Goal: Navigation & Orientation: Find specific page/section

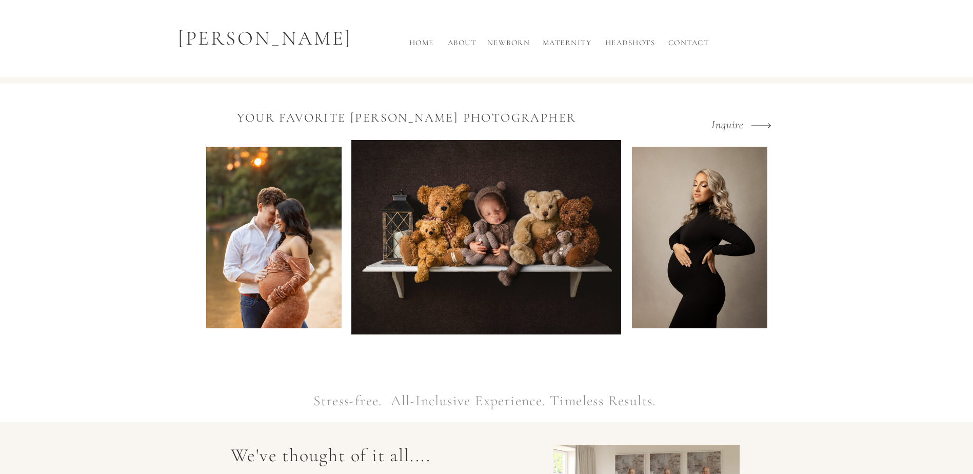
click at [571, 43] on h2 "Maternity" at bounding box center [567, 45] width 56 height 17
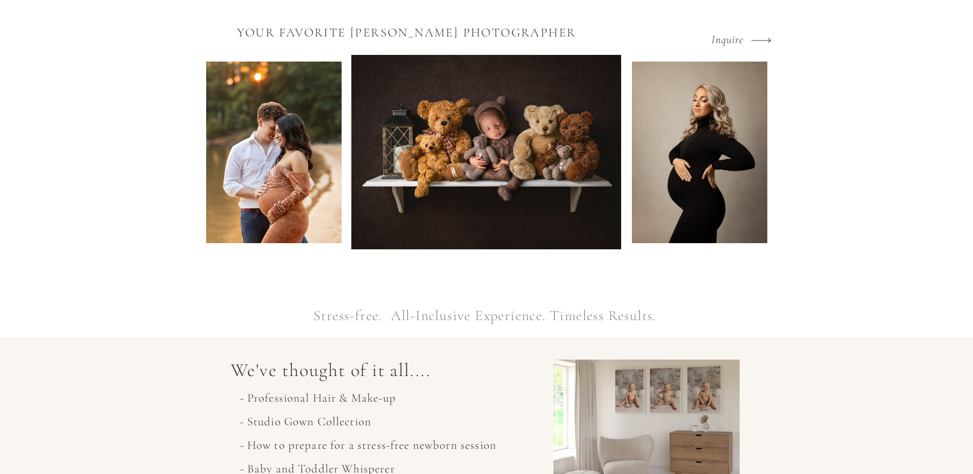
scroll to position [103, 0]
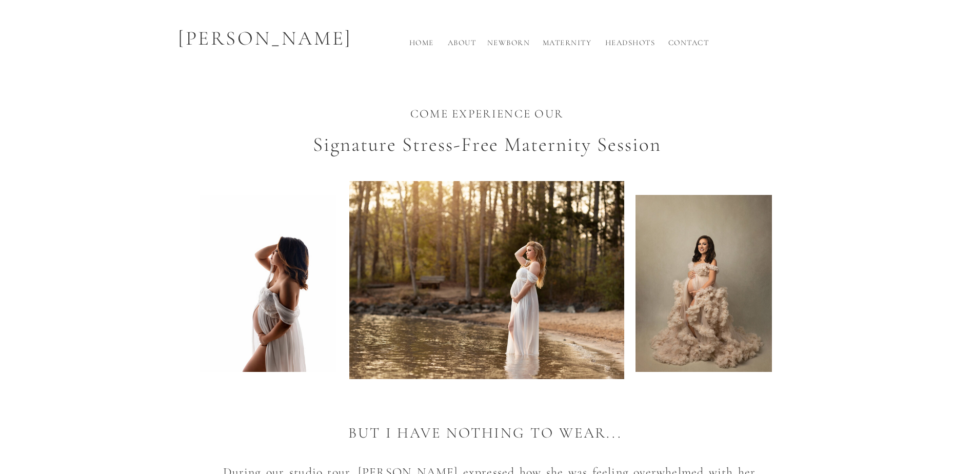
click at [466, 44] on h2 "About" at bounding box center [462, 45] width 34 height 17
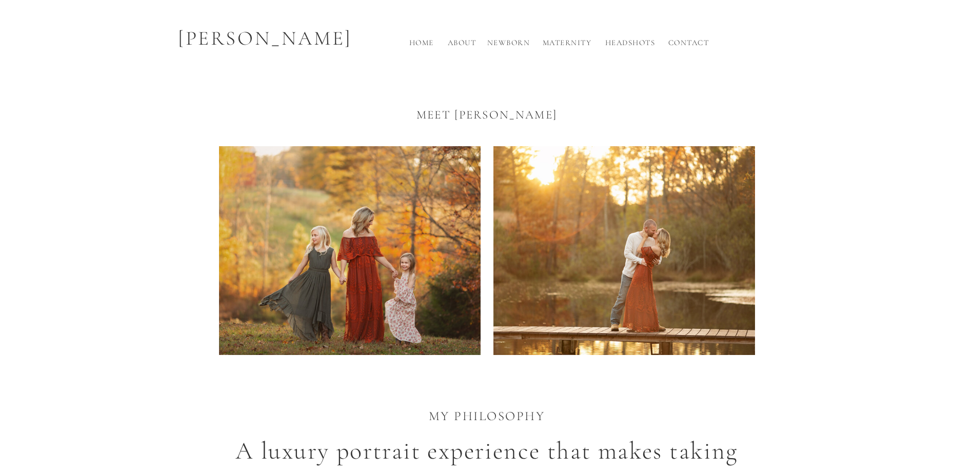
click at [413, 43] on h2 "Home" at bounding box center [421, 45] width 33 height 17
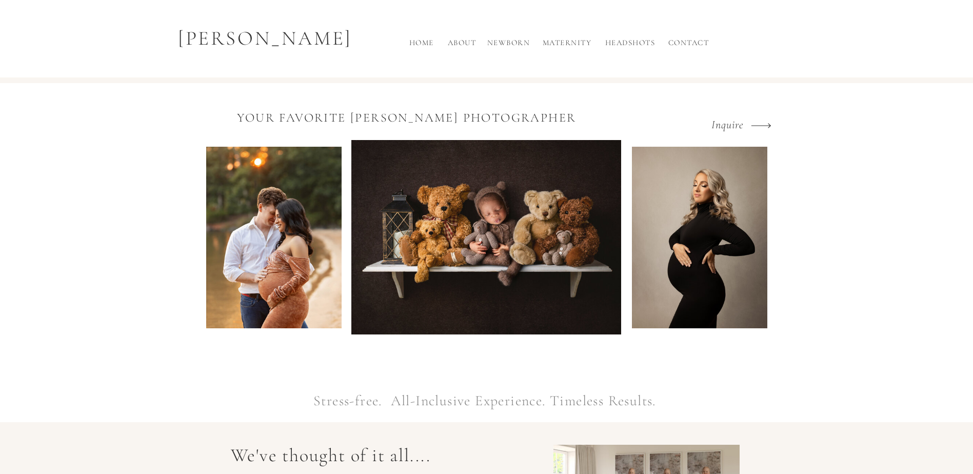
click at [676, 38] on h2 "Contact" at bounding box center [689, 45] width 46 height 17
